Goal: Check status: Check status

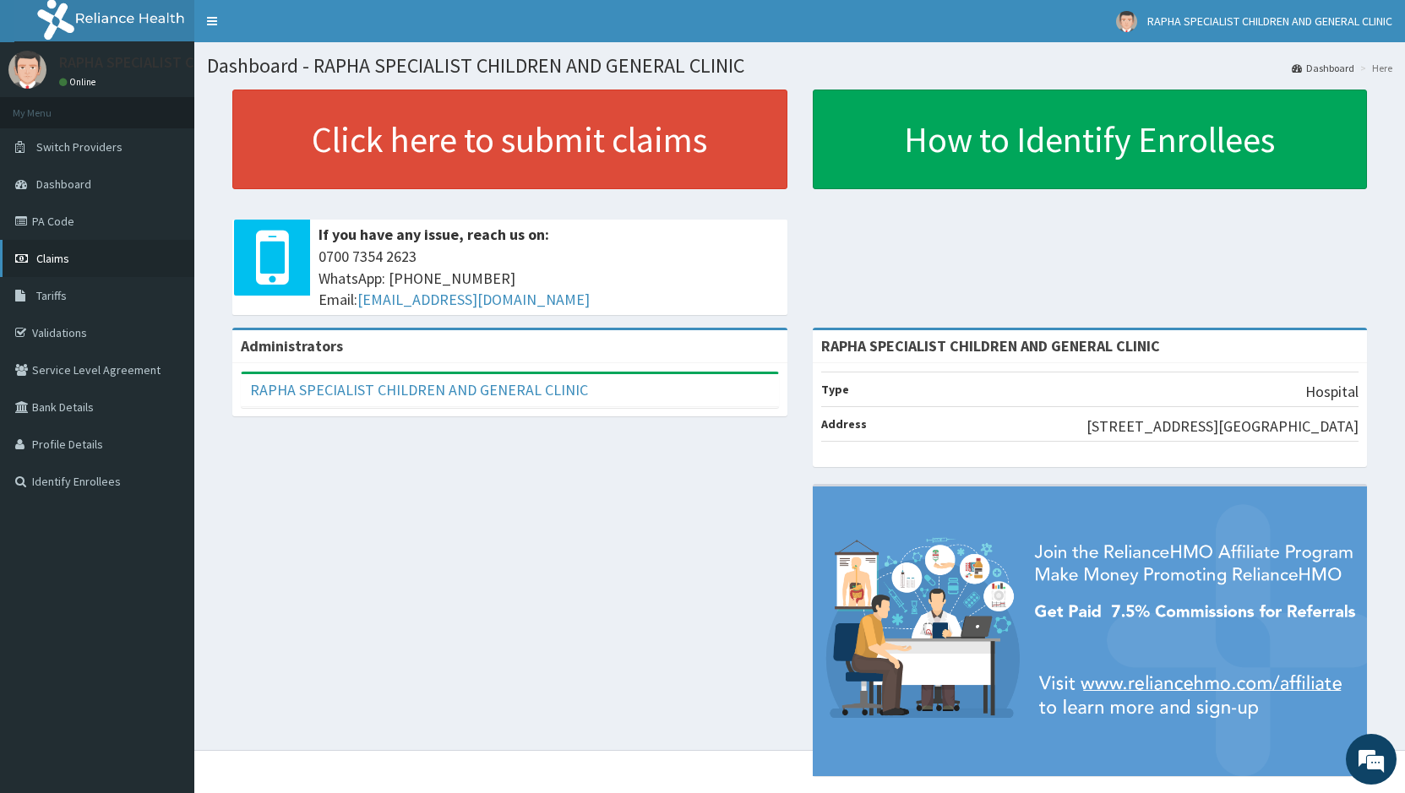
click at [82, 256] on link "Claims" at bounding box center [97, 258] width 194 height 37
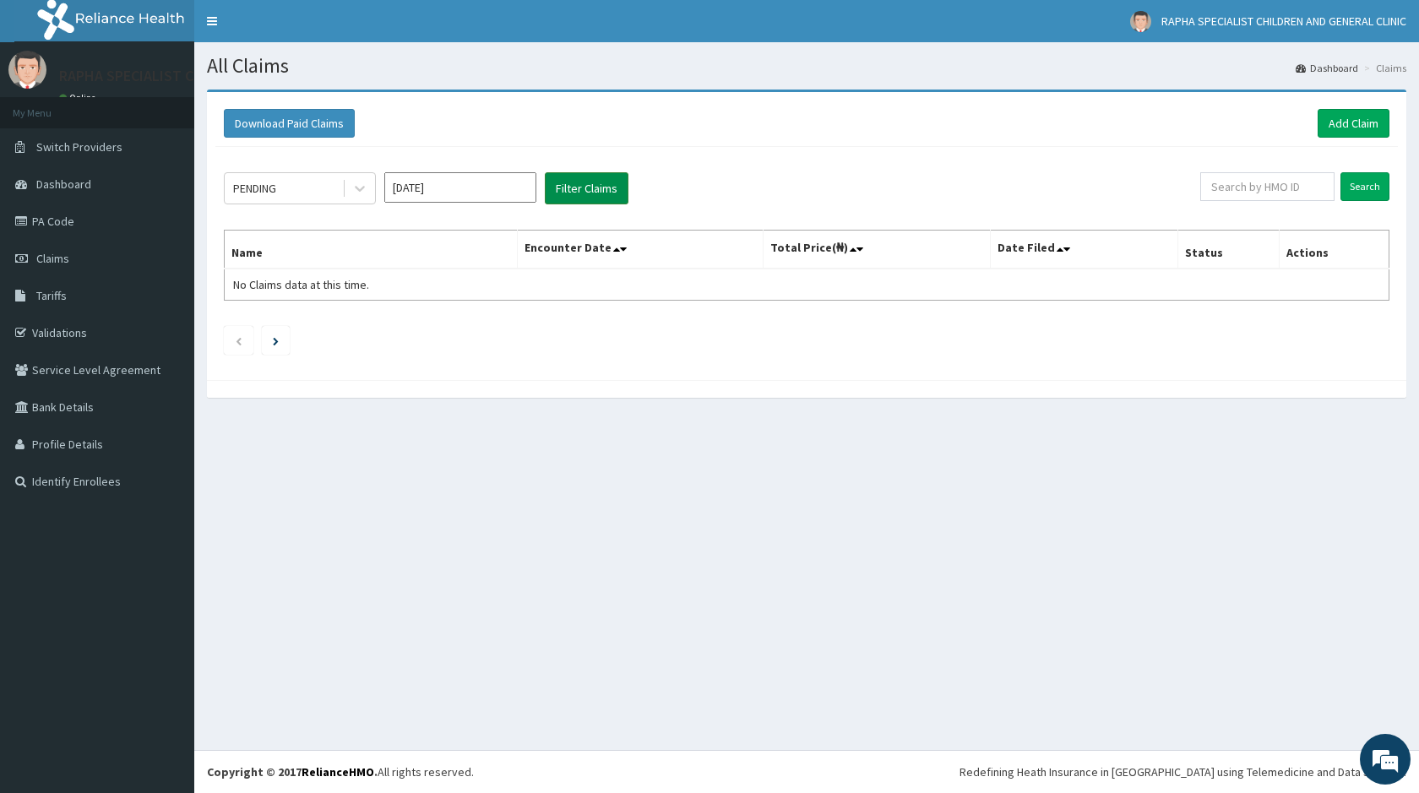
click at [580, 190] on button "Filter Claims" at bounding box center [587, 188] width 84 height 32
click at [357, 191] on icon at bounding box center [359, 188] width 17 height 17
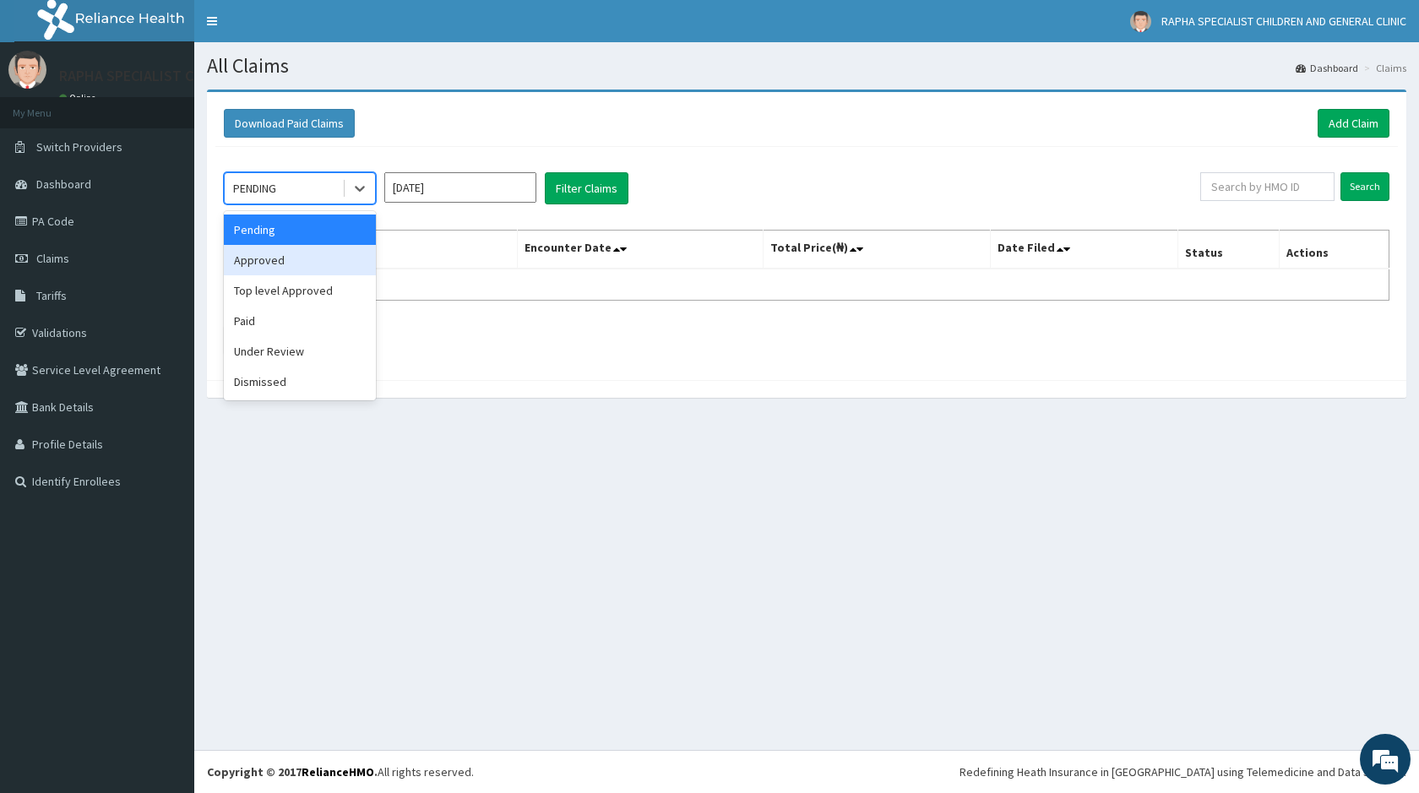
drag, startPoint x: 293, startPoint y: 268, endPoint x: 306, endPoint y: 255, distance: 17.9
click at [296, 264] on div "Approved" at bounding box center [300, 260] width 152 height 30
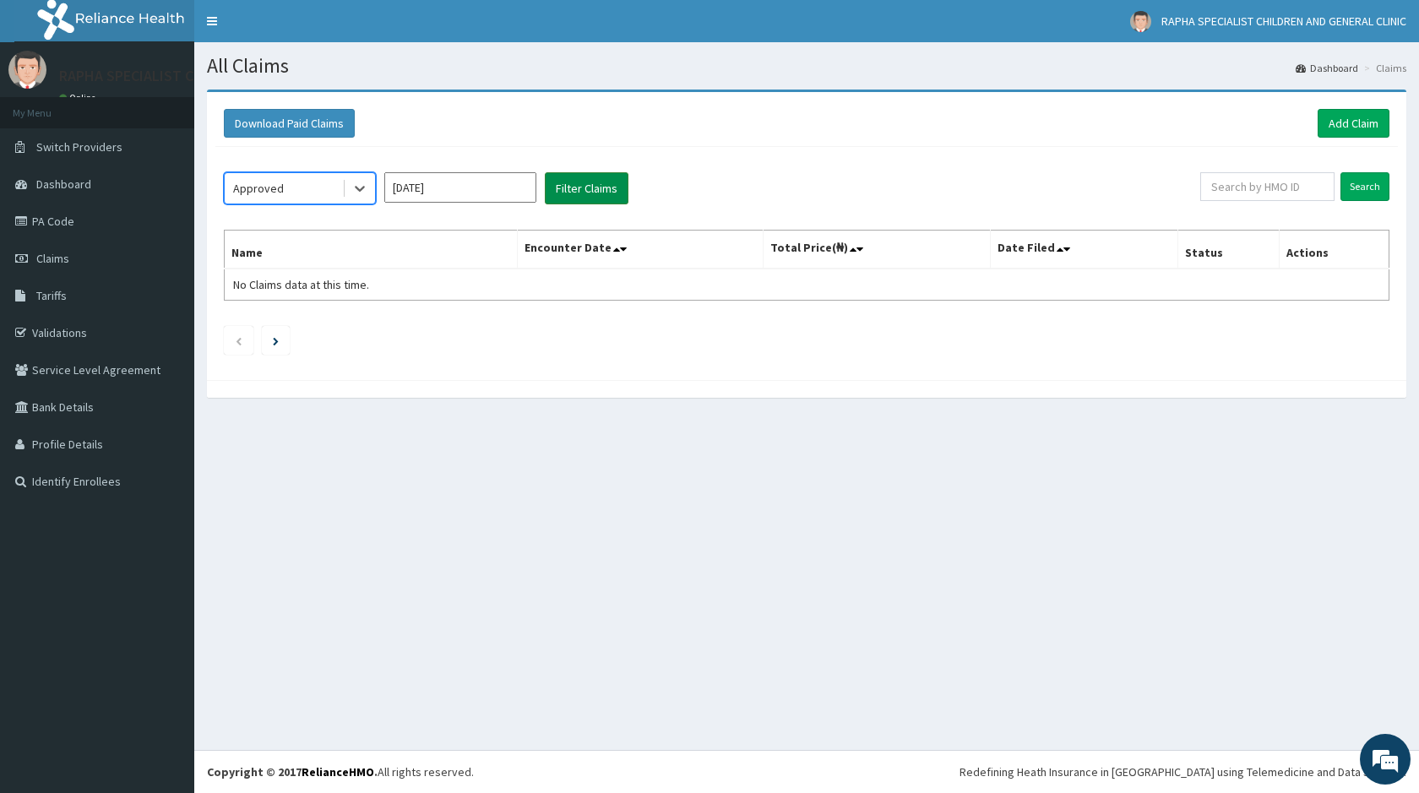
click at [595, 188] on button "Filter Claims" at bounding box center [587, 188] width 84 height 32
click at [596, 188] on button "Filter Claims" at bounding box center [587, 188] width 84 height 32
click at [358, 191] on icon at bounding box center [359, 188] width 17 height 17
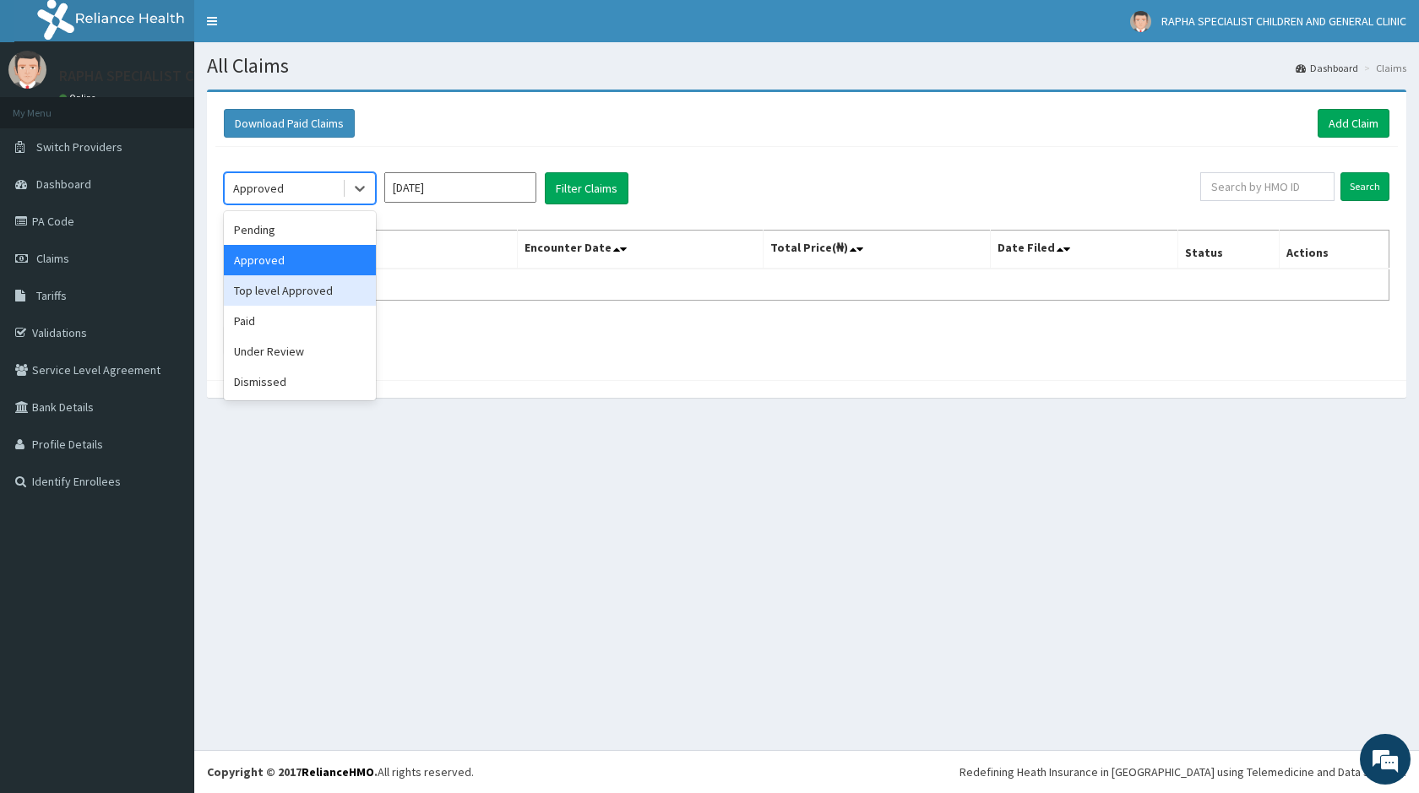
click at [309, 284] on div "Top level Approved" at bounding box center [300, 290] width 152 height 30
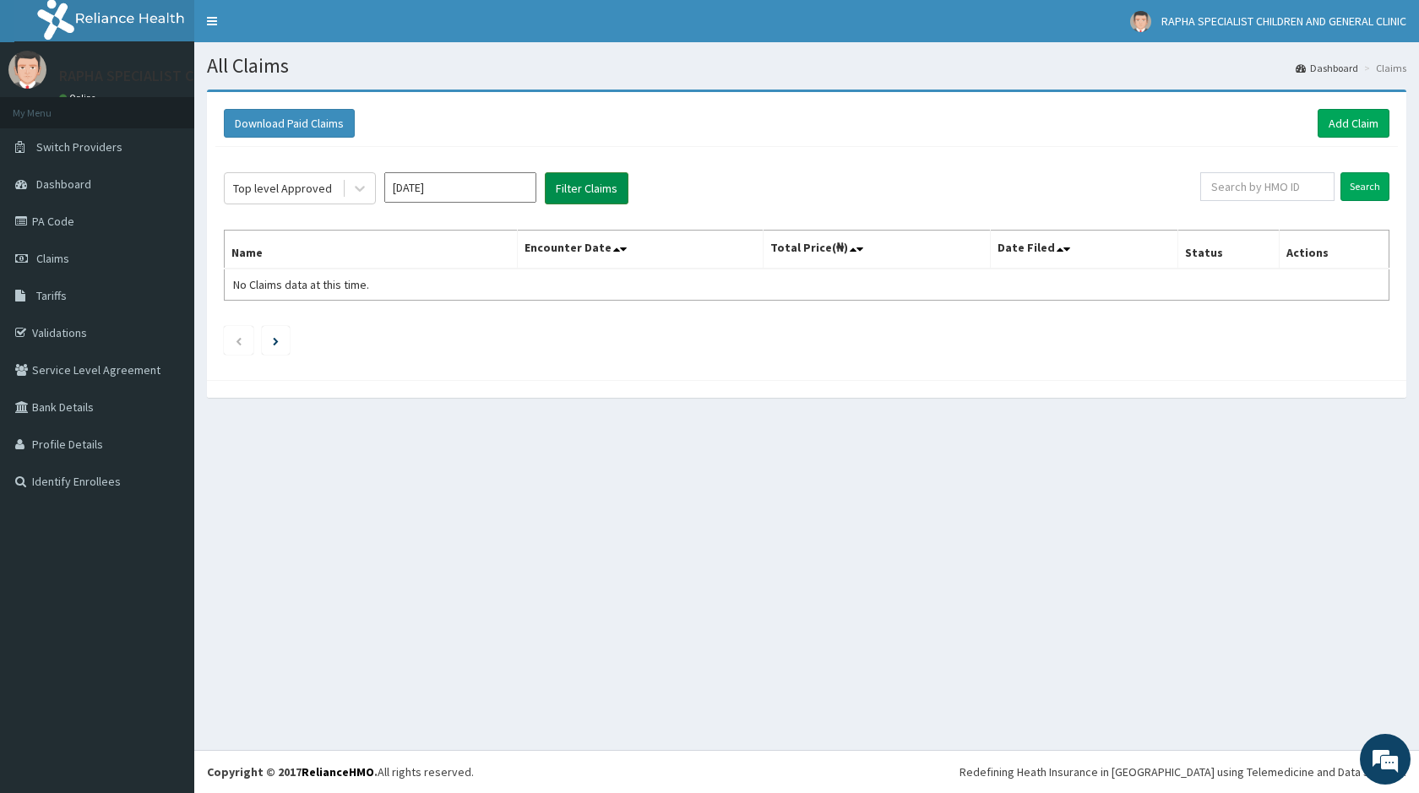
click at [591, 185] on button "Filter Claims" at bounding box center [587, 188] width 84 height 32
click at [454, 187] on input "[DATE]" at bounding box center [460, 187] width 152 height 30
drag, startPoint x: 398, startPoint y: 329, endPoint x: 405, endPoint y: 322, distance: 9.6
click at [399, 329] on div "[DATE]" at bounding box center [411, 328] width 34 height 31
click at [596, 186] on button "Filter Claims" at bounding box center [587, 188] width 84 height 32
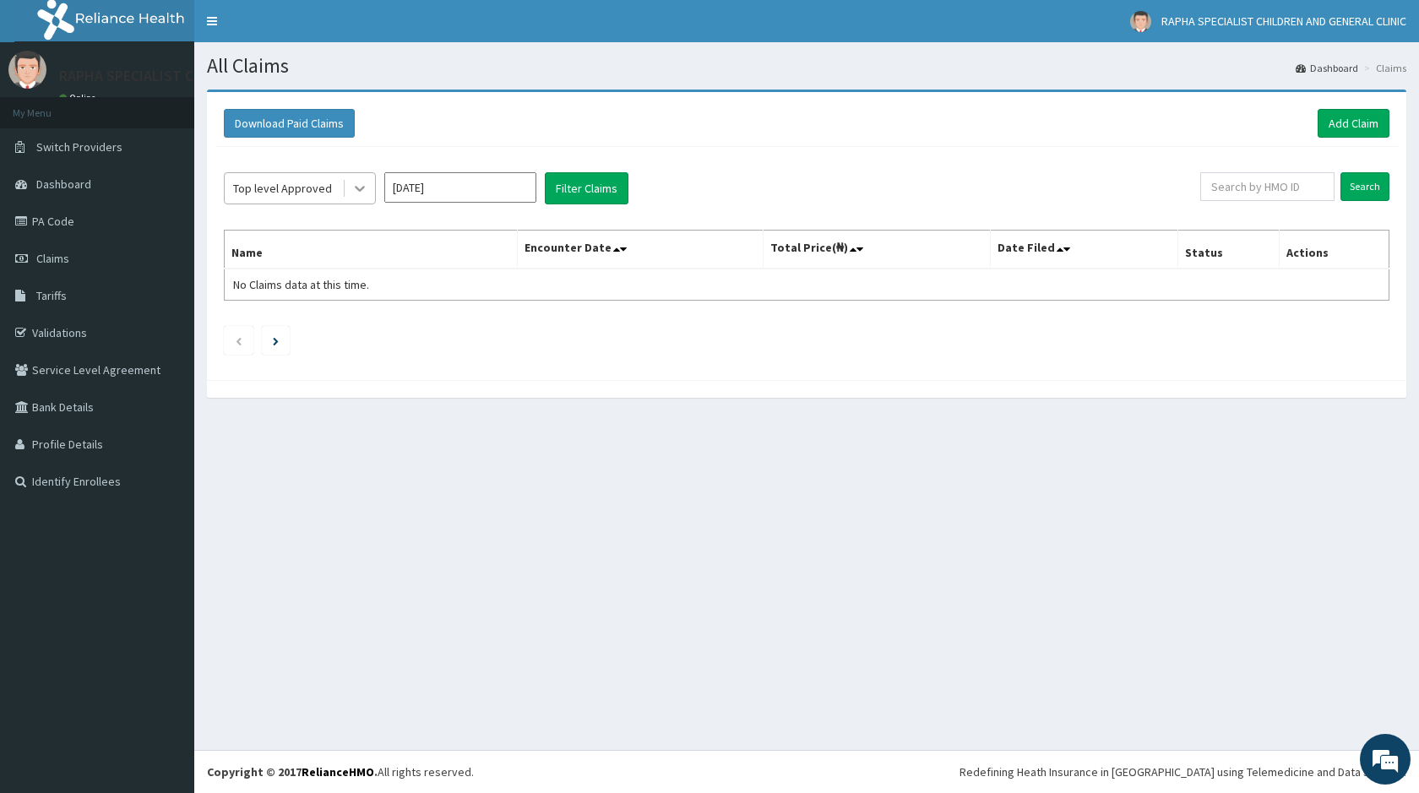
click at [362, 190] on icon at bounding box center [360, 190] width 10 height 6
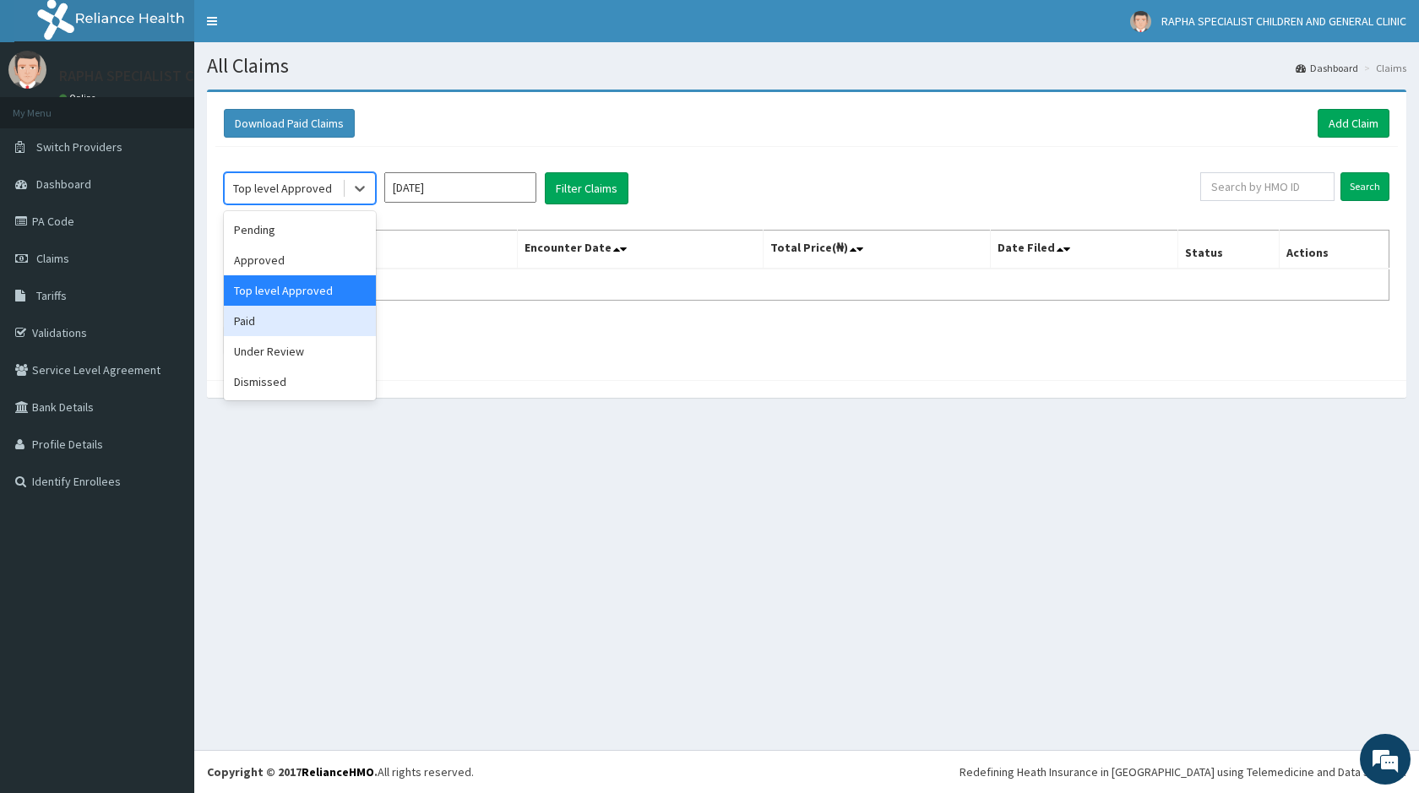
click at [261, 330] on div "Paid" at bounding box center [300, 321] width 152 height 30
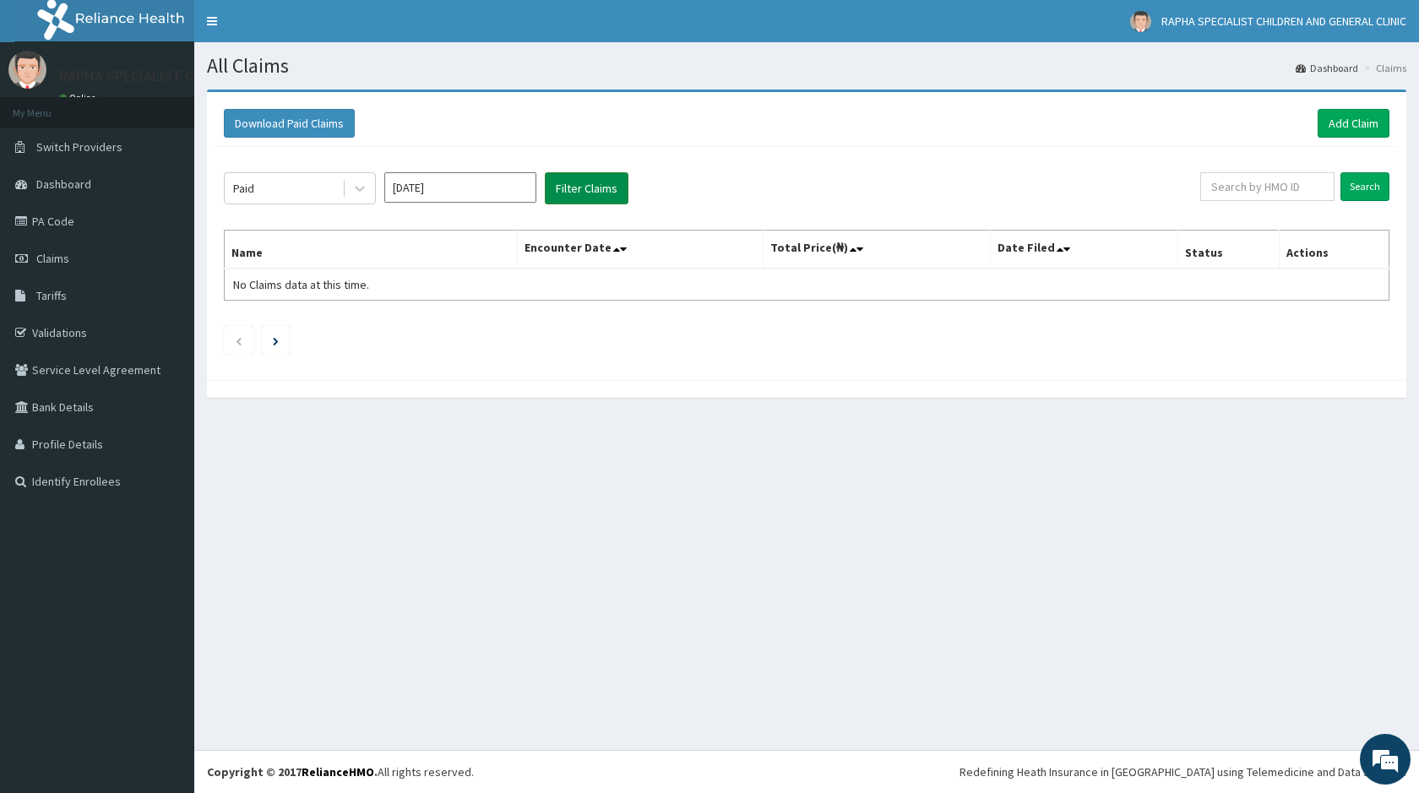
click at [593, 188] on button "Filter Claims" at bounding box center [587, 188] width 84 height 32
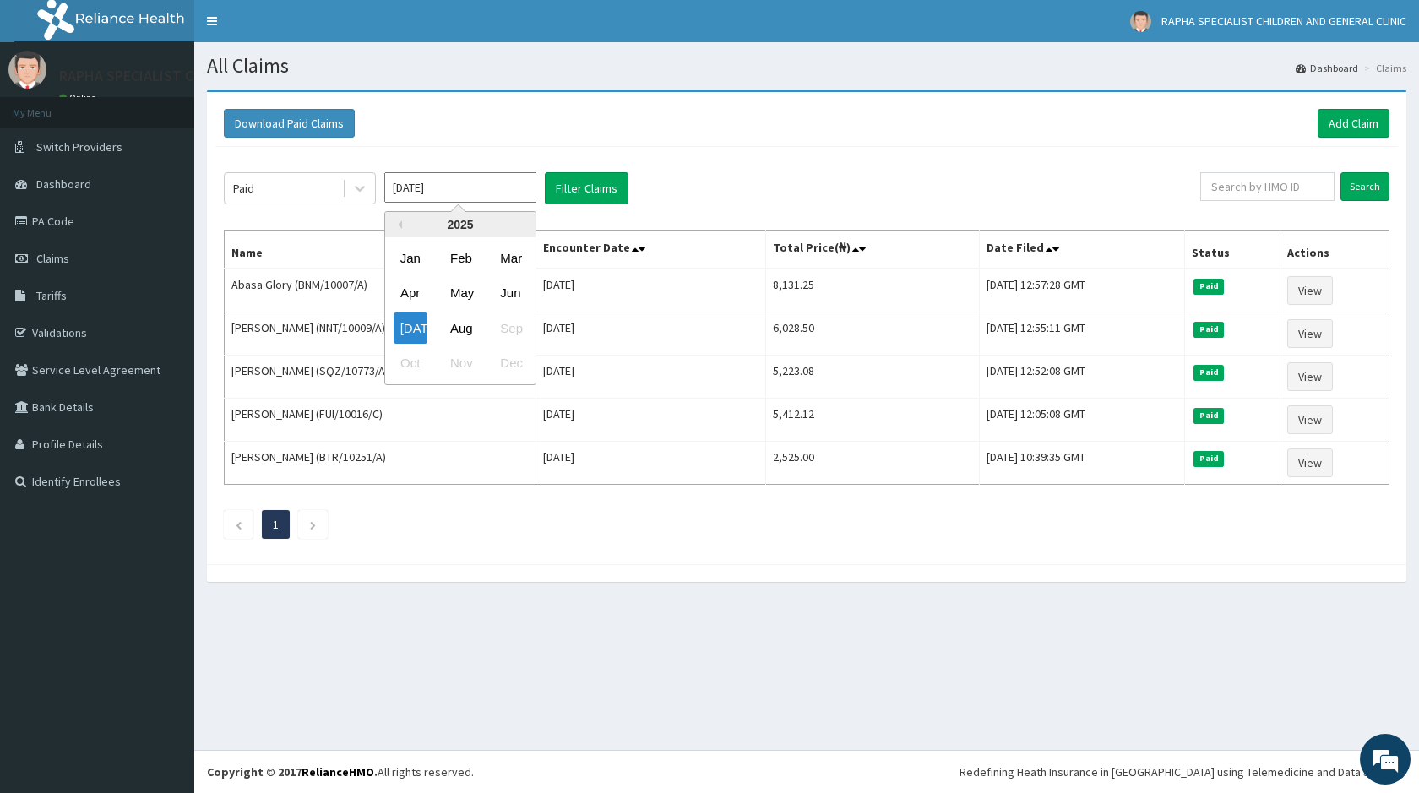
click at [466, 198] on input "[DATE]" at bounding box center [460, 187] width 152 height 30
drag, startPoint x: 444, startPoint y: 351, endPoint x: 460, endPoint y: 320, distance: 34.0
click at [450, 346] on div "Oct Nov Dec" at bounding box center [460, 363] width 150 height 35
click at [467, 332] on div "Aug" at bounding box center [461, 328] width 34 height 31
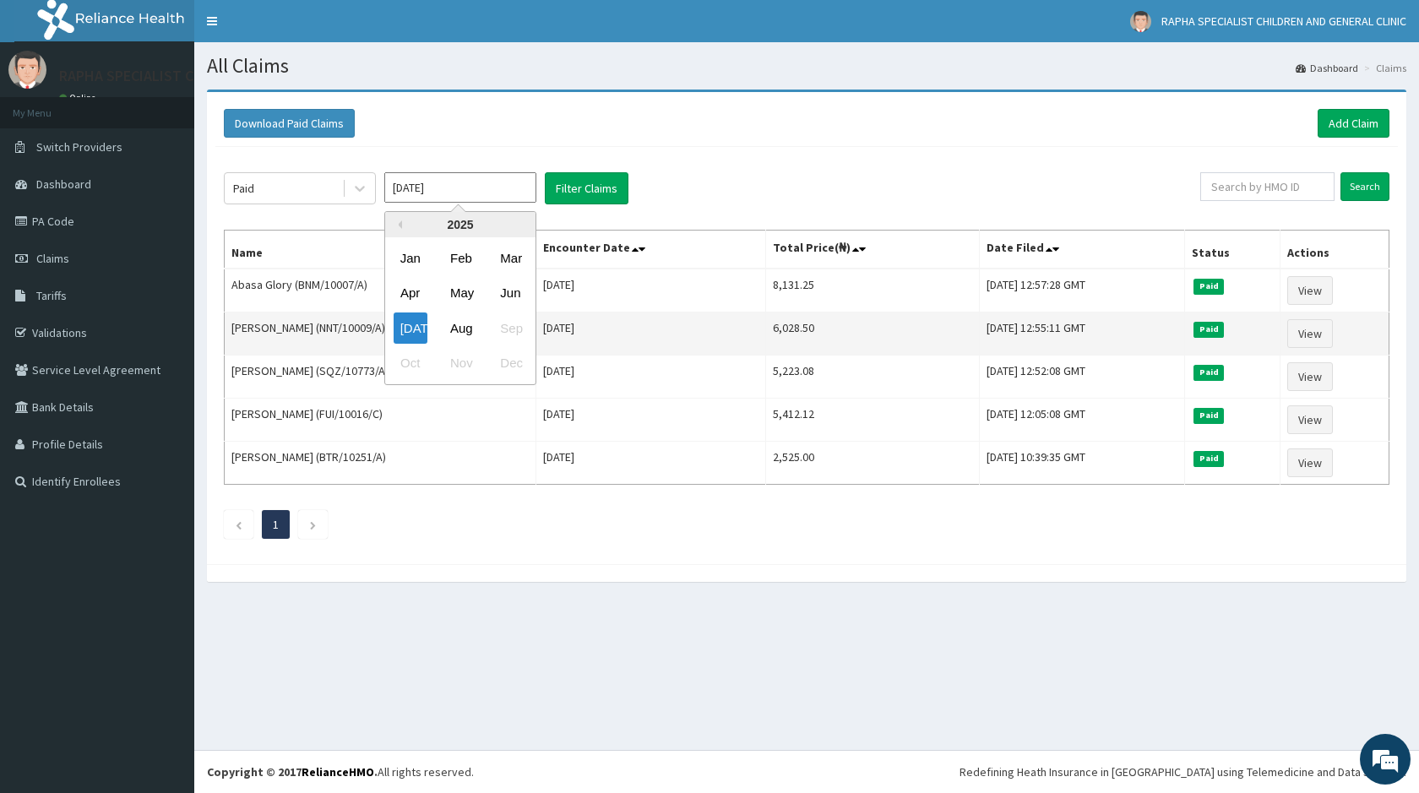
type input "[DATE]"
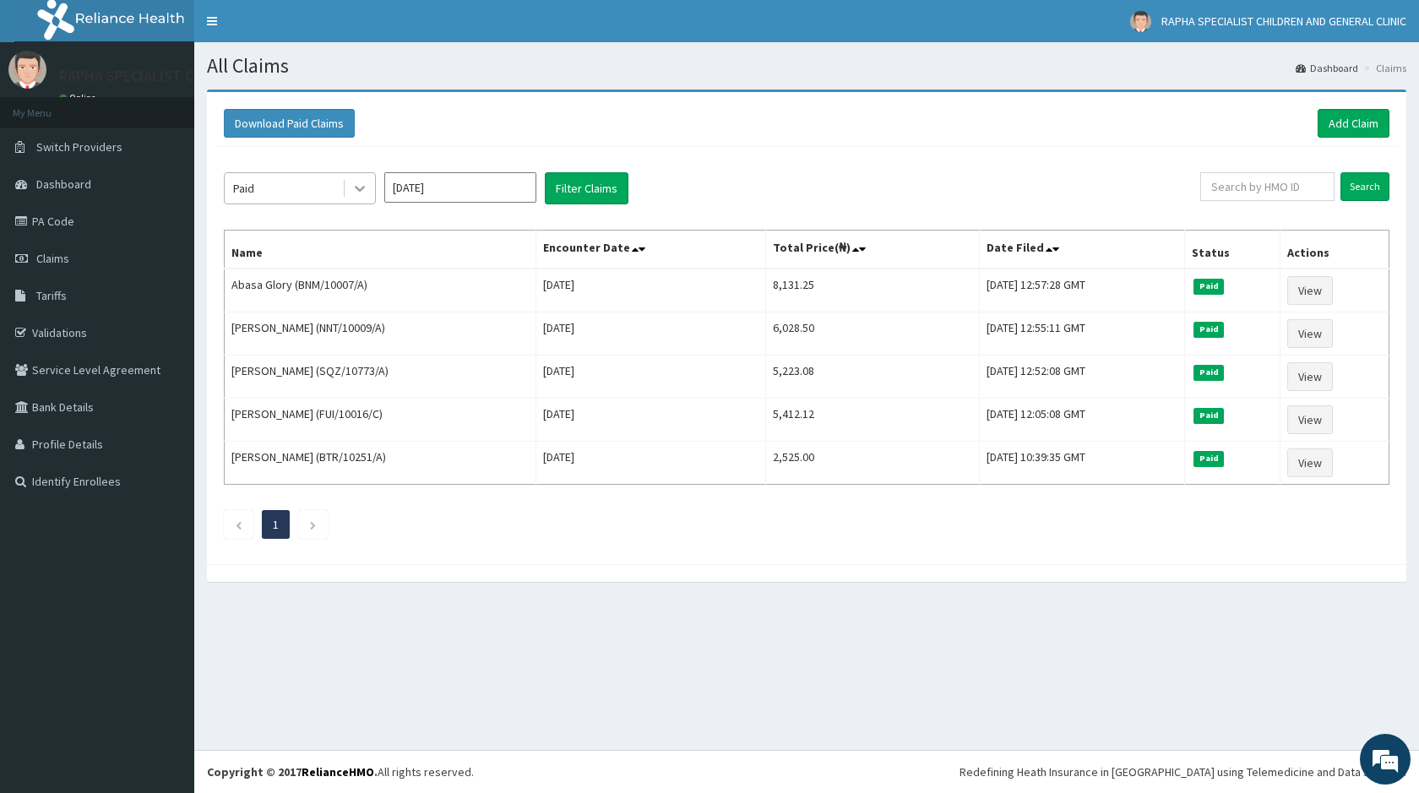
click at [354, 188] on icon at bounding box center [359, 188] width 17 height 17
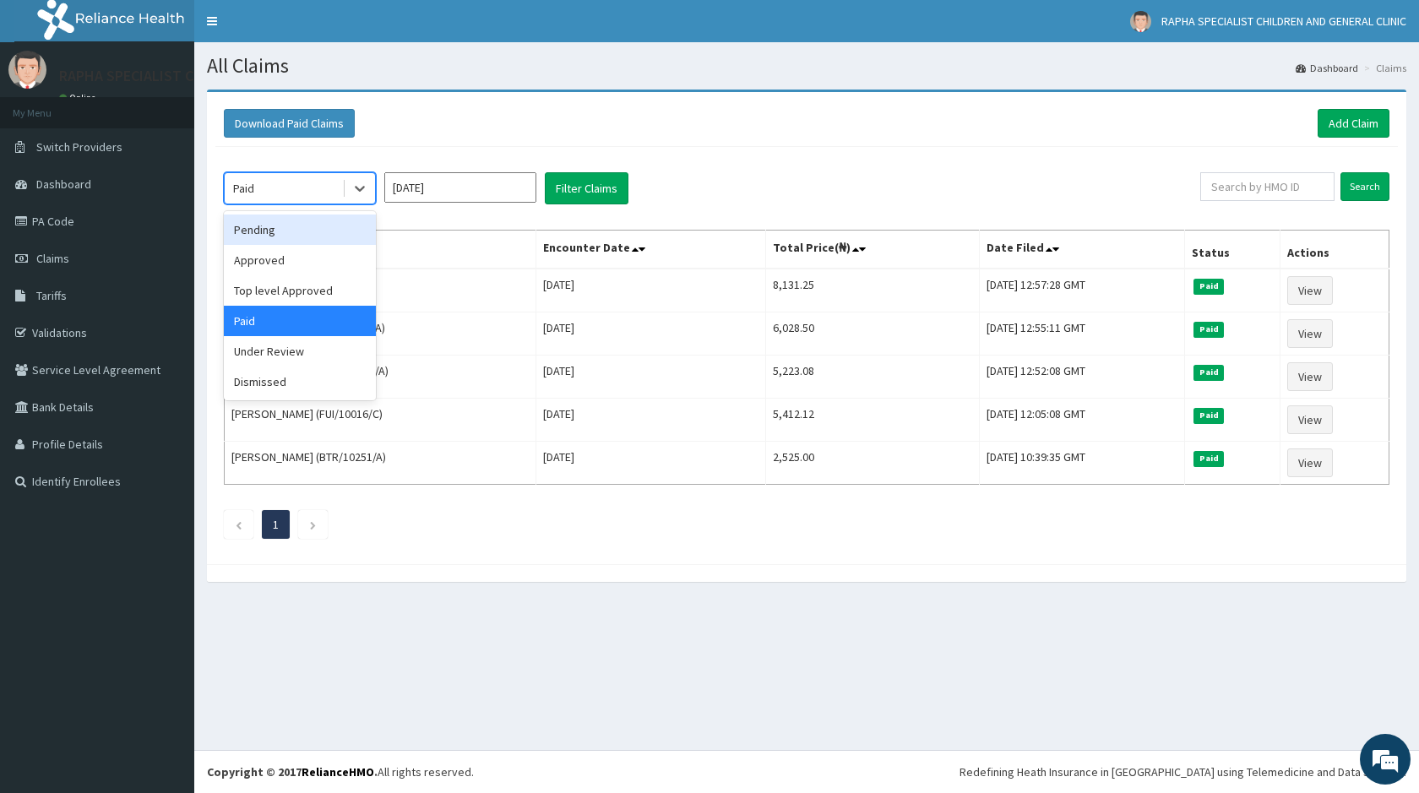
click at [290, 230] on div "Pending" at bounding box center [300, 230] width 152 height 30
click at [290, 231] on th "Name" at bounding box center [381, 250] width 312 height 39
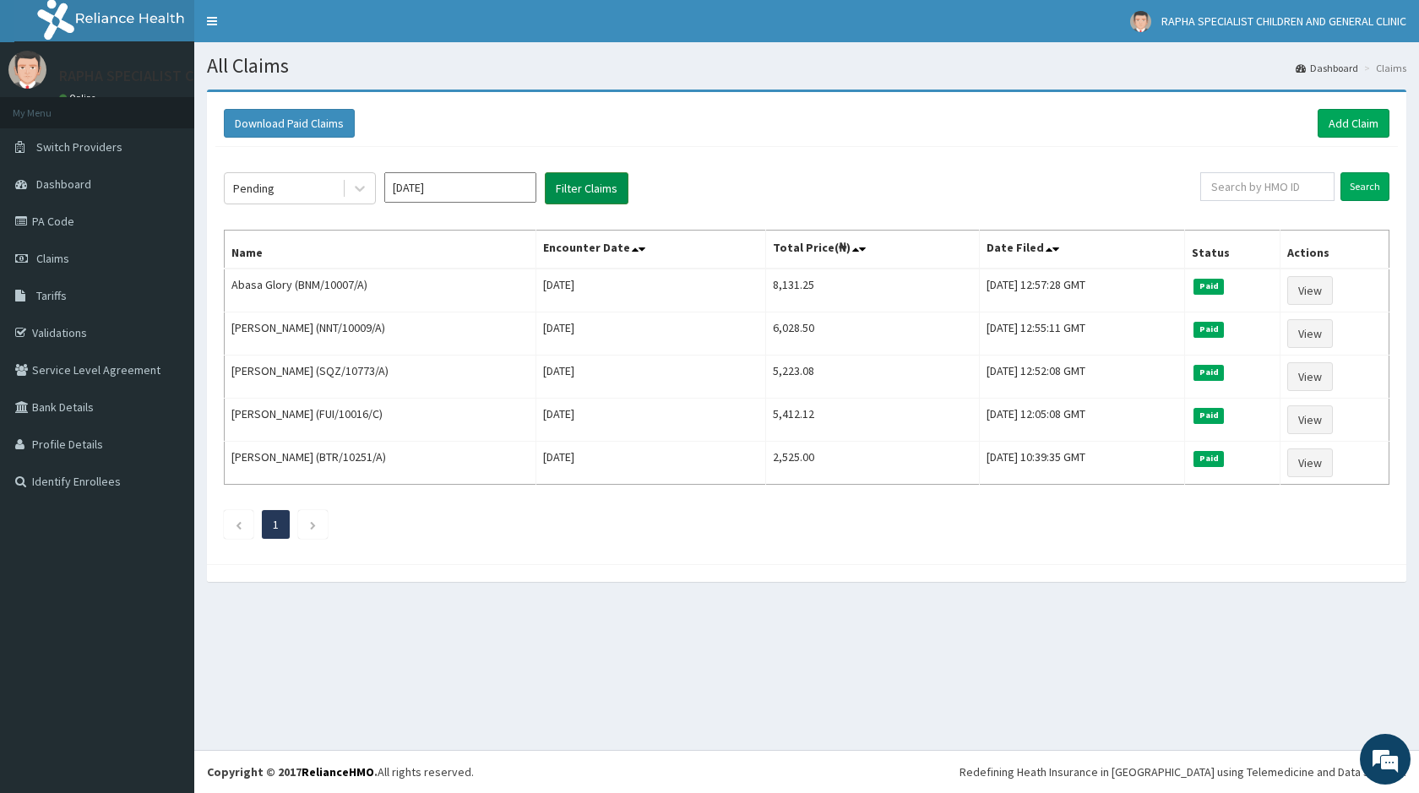
click at [574, 193] on button "Filter Claims" at bounding box center [587, 188] width 84 height 32
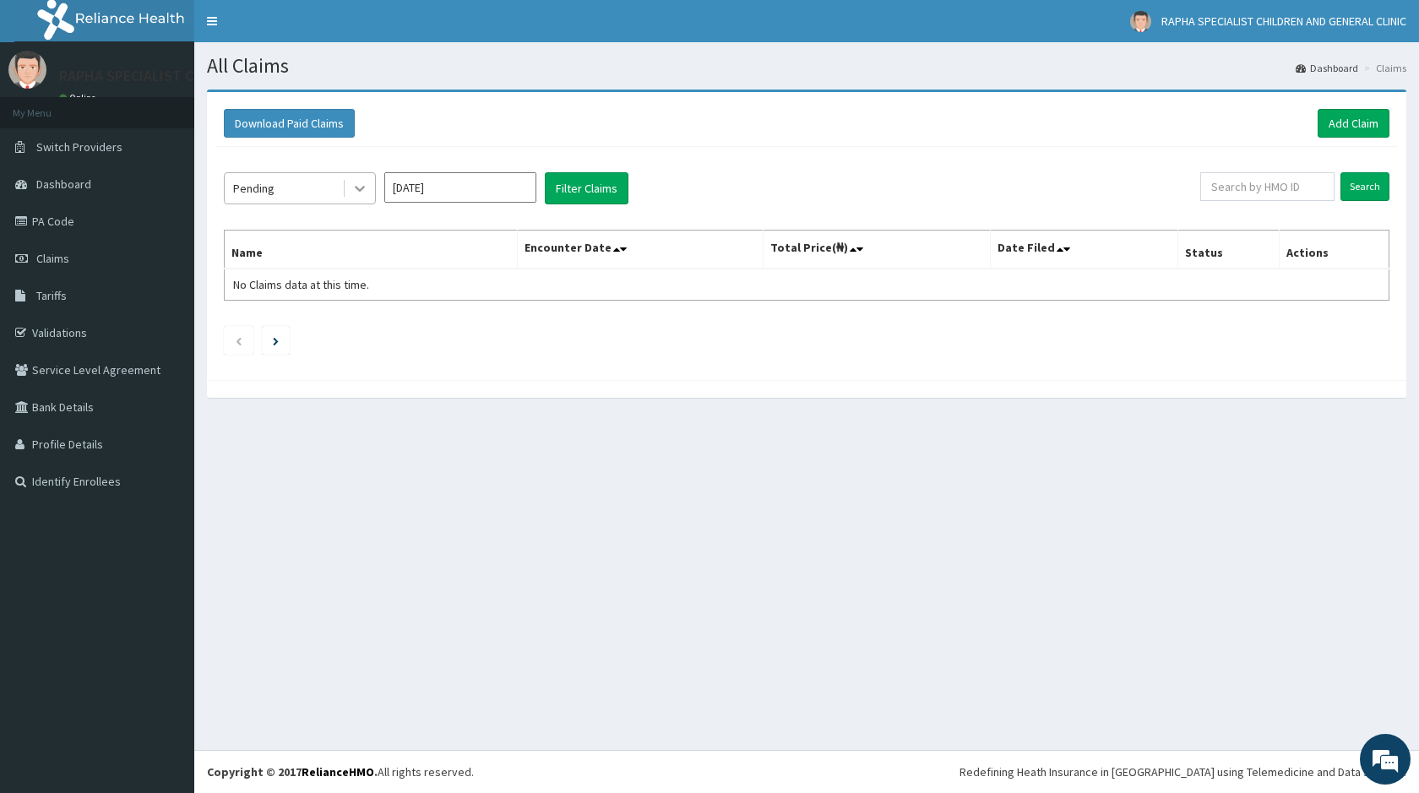
click at [358, 188] on icon at bounding box center [359, 188] width 17 height 17
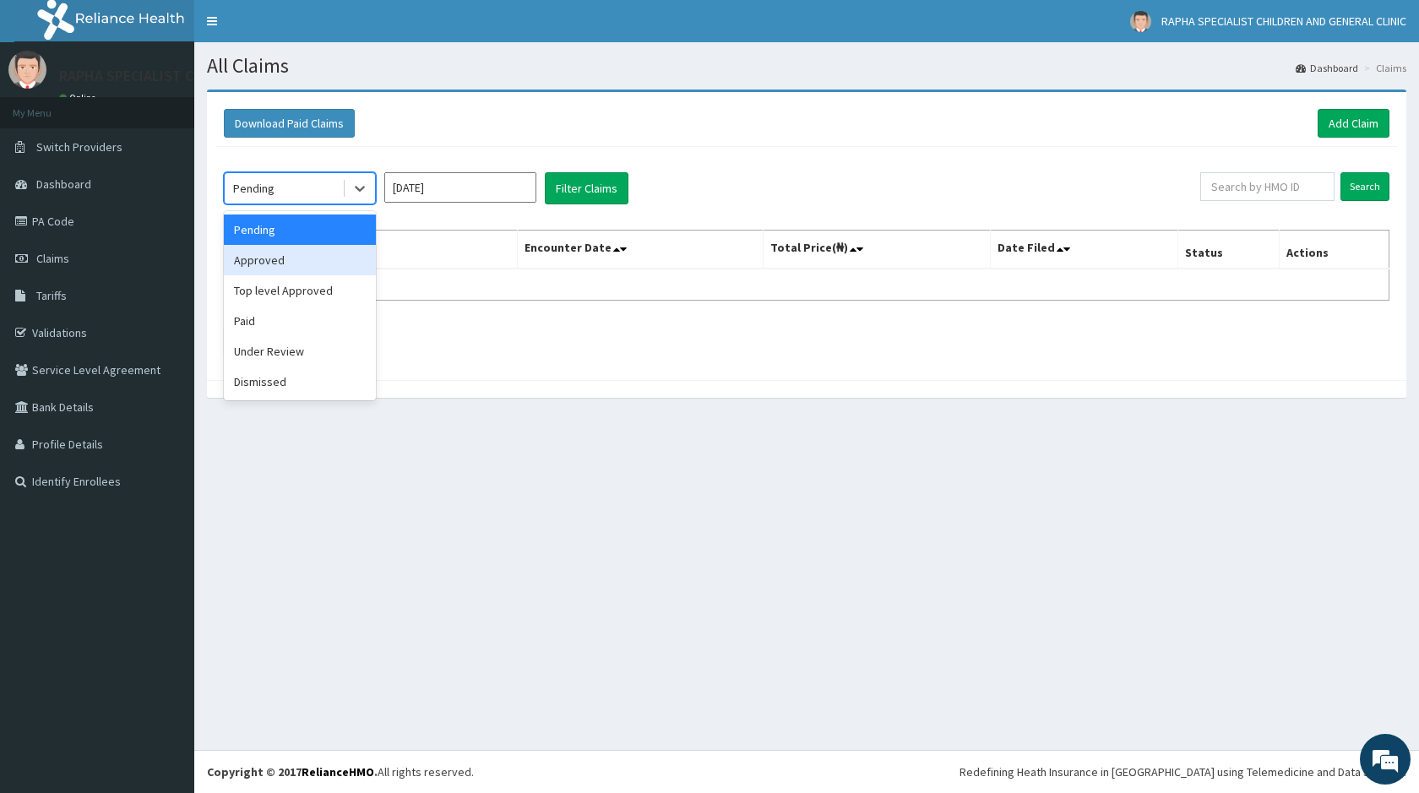
click at [316, 264] on div "Approved" at bounding box center [300, 260] width 152 height 30
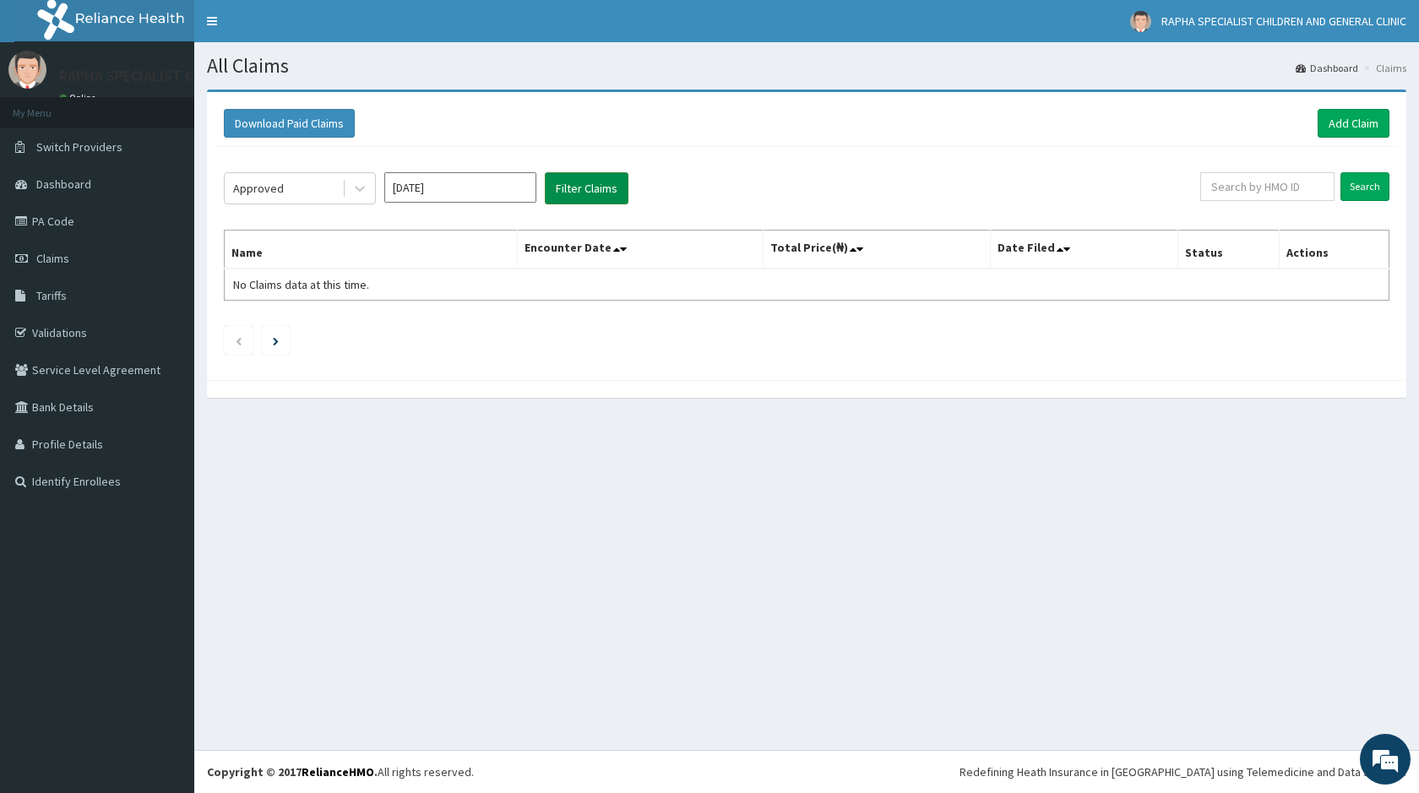
click at [590, 182] on button "Filter Claims" at bounding box center [587, 188] width 84 height 32
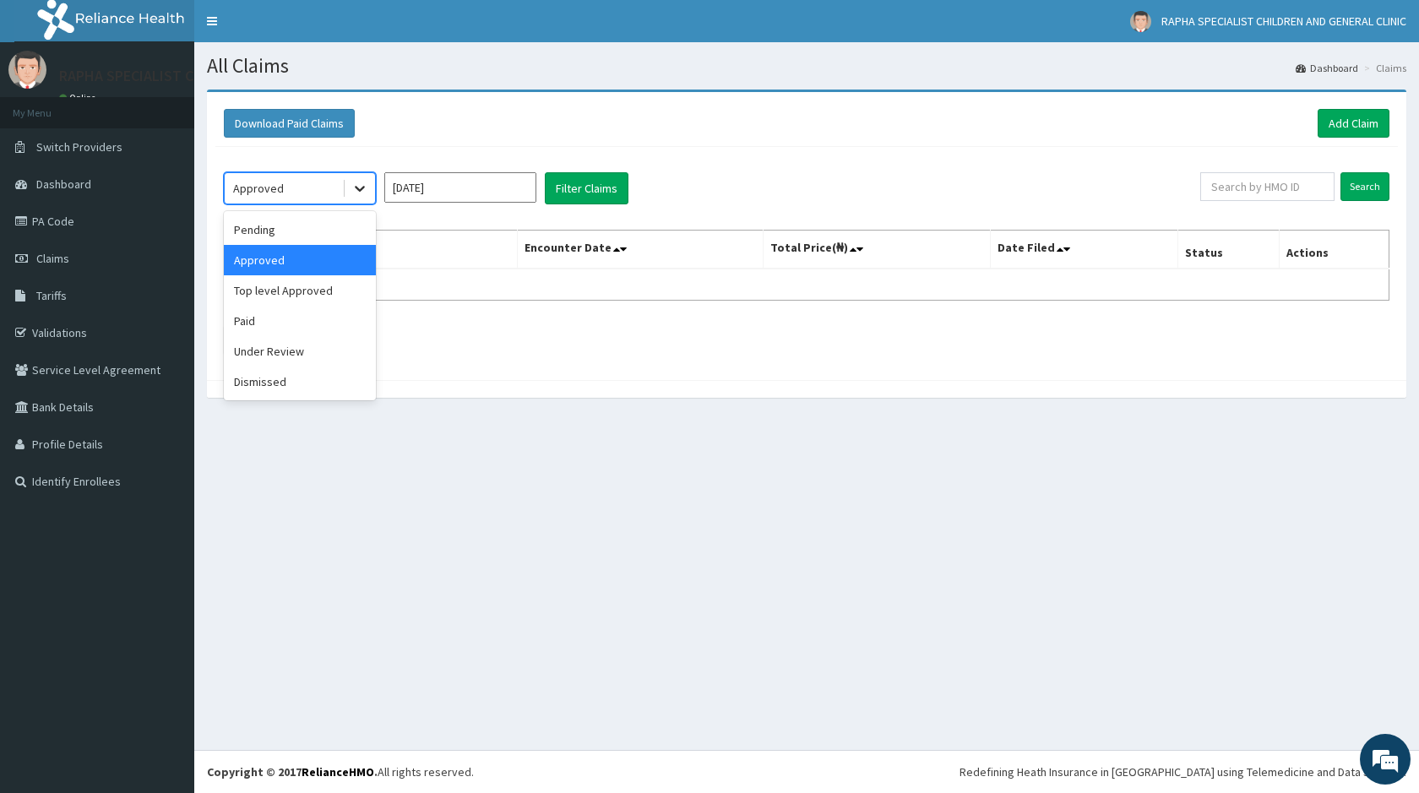
click at [361, 191] on icon at bounding box center [360, 190] width 10 height 6
click at [278, 346] on div "Under Review" at bounding box center [300, 351] width 152 height 30
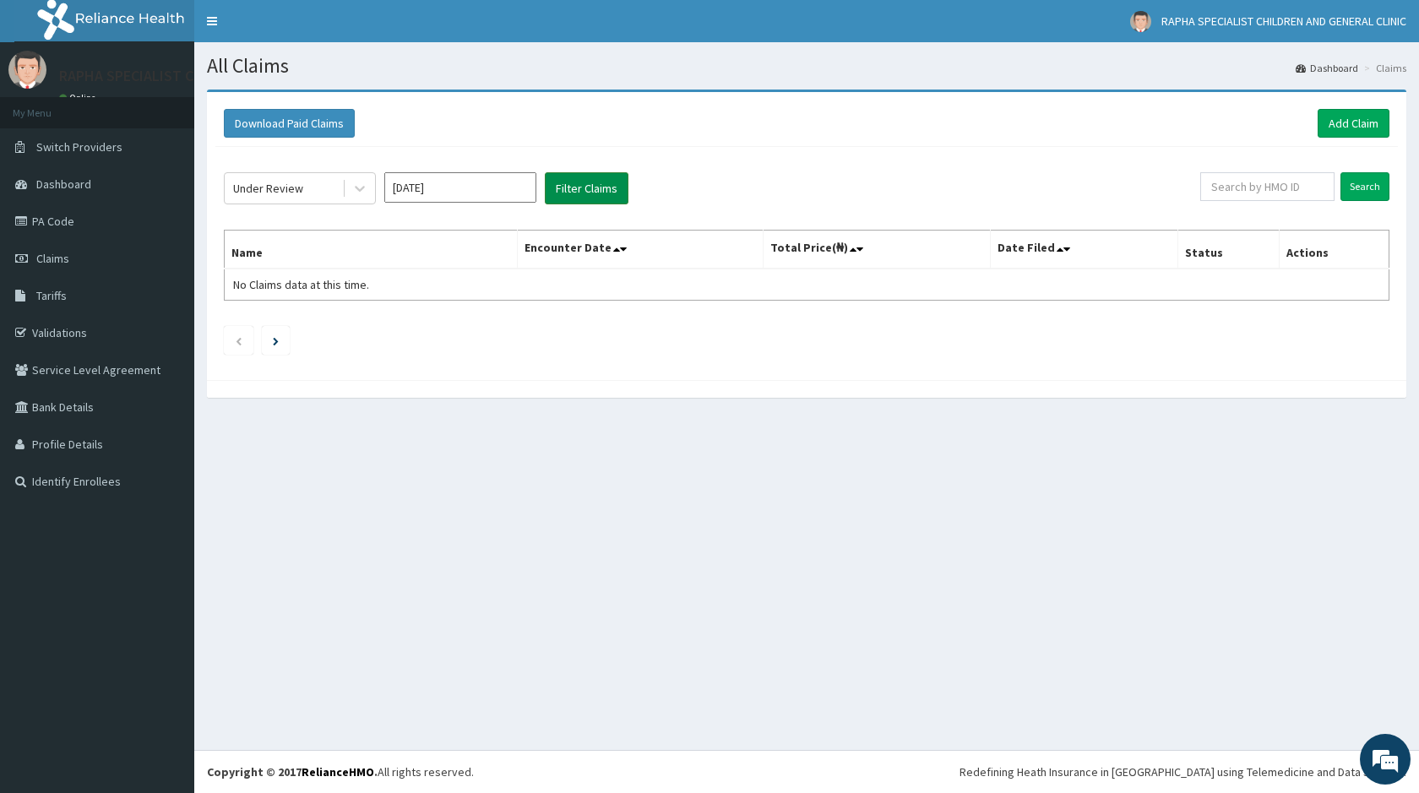
click at [571, 178] on button "Filter Claims" at bounding box center [587, 188] width 84 height 32
drag, startPoint x: 571, startPoint y: 178, endPoint x: 526, endPoint y: 190, distance: 46.3
click at [571, 178] on button "Filter Claims" at bounding box center [587, 188] width 84 height 32
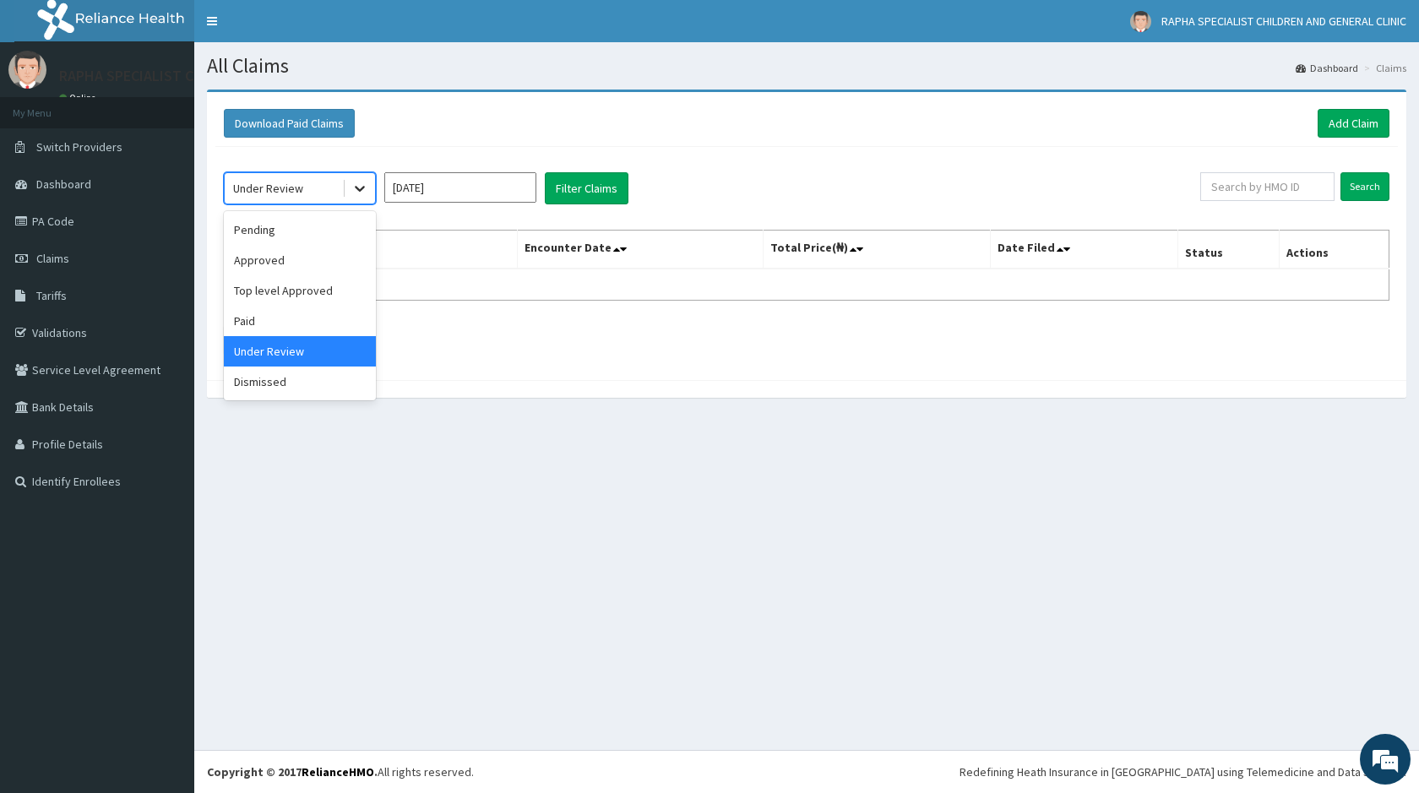
click at [357, 197] on div at bounding box center [360, 188] width 30 height 30
drag, startPoint x: 276, startPoint y: 385, endPoint x: 319, endPoint y: 313, distance: 84.0
click at [292, 362] on div "Pending Approved Top level Approved Paid Under Review Dismissed" at bounding box center [300, 305] width 152 height 189
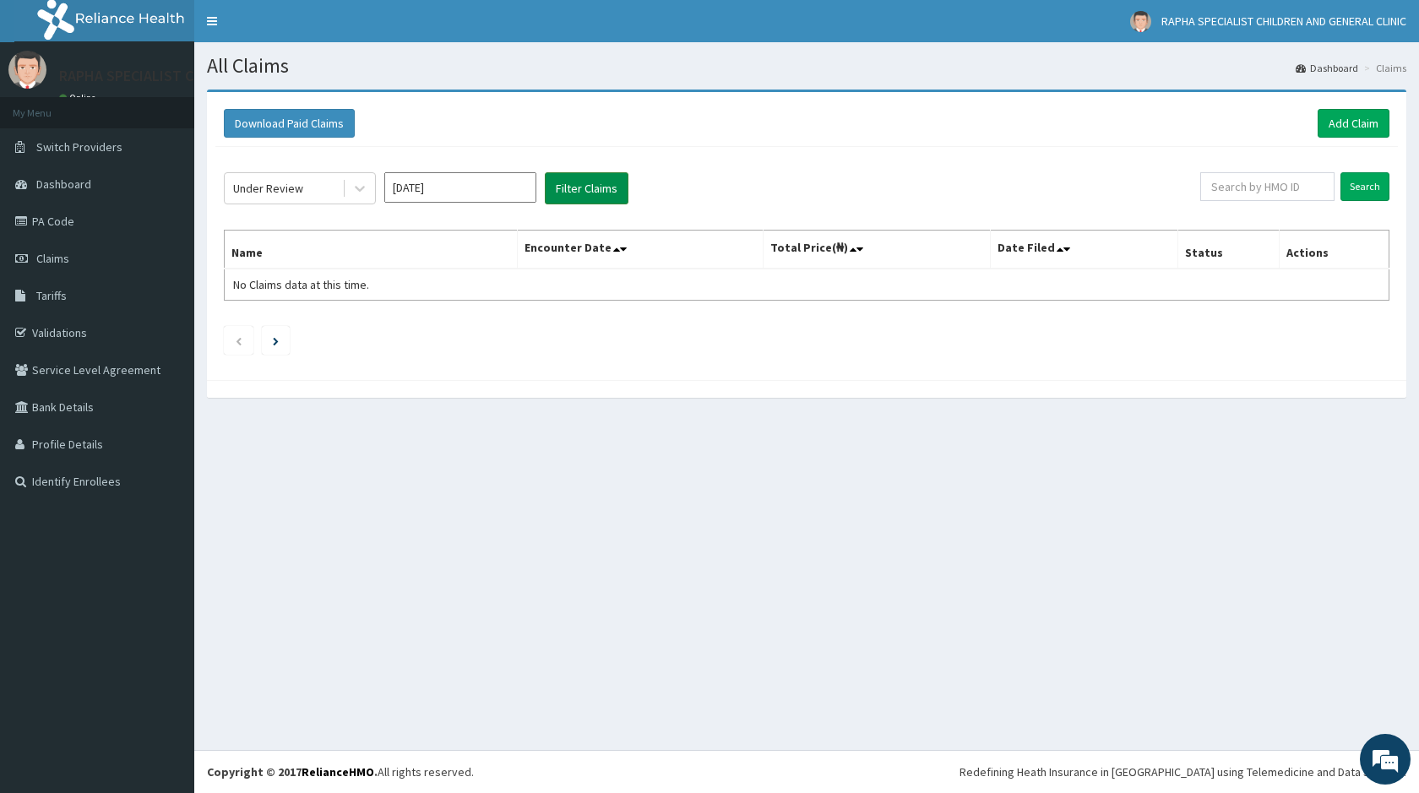
click at [579, 190] on button "Filter Claims" at bounding box center [587, 188] width 84 height 32
